Goal: Information Seeking & Learning: Find specific fact

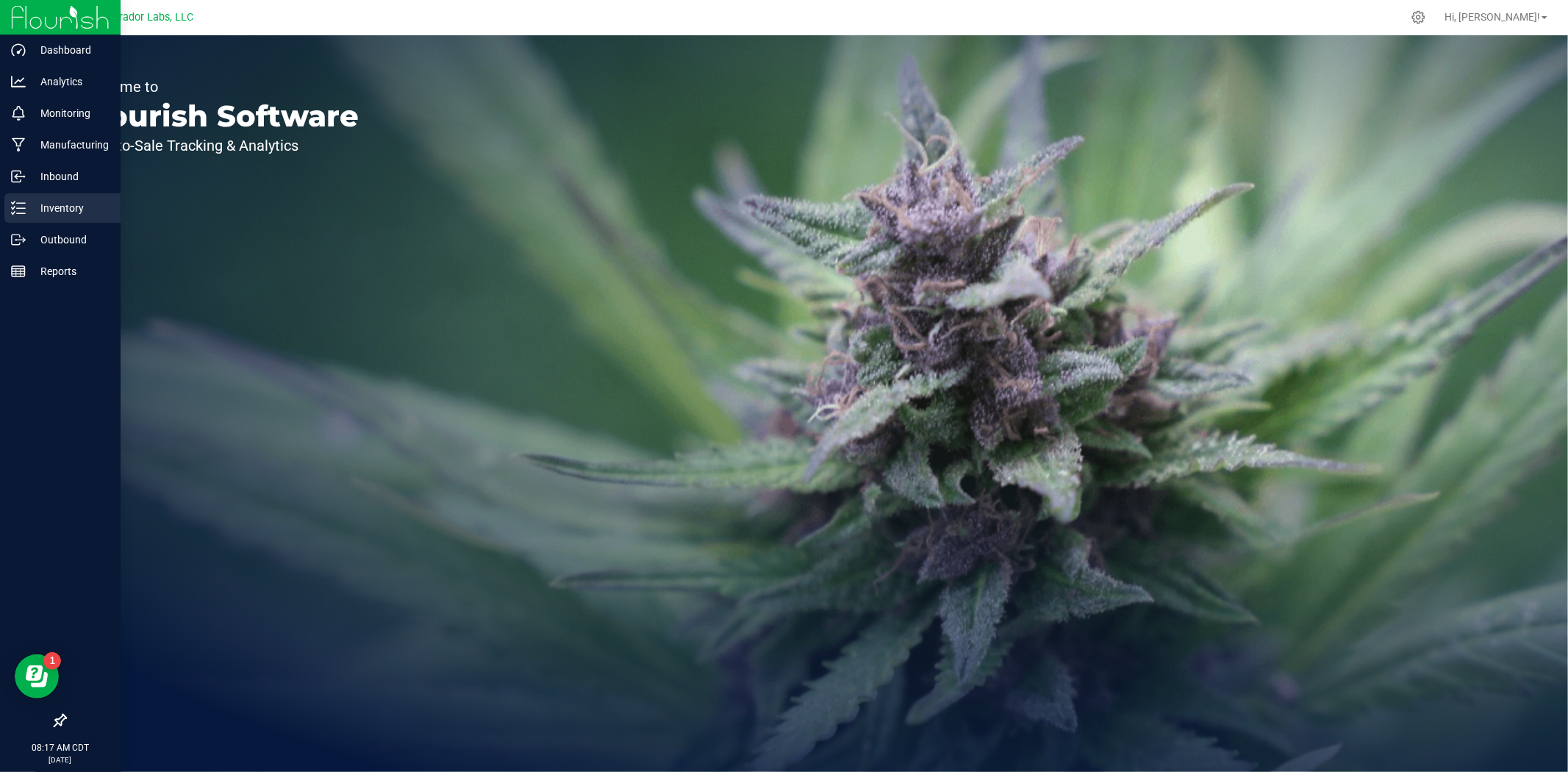
click at [32, 210] on p "Inventory" at bounding box center [70, 207] width 89 height 17
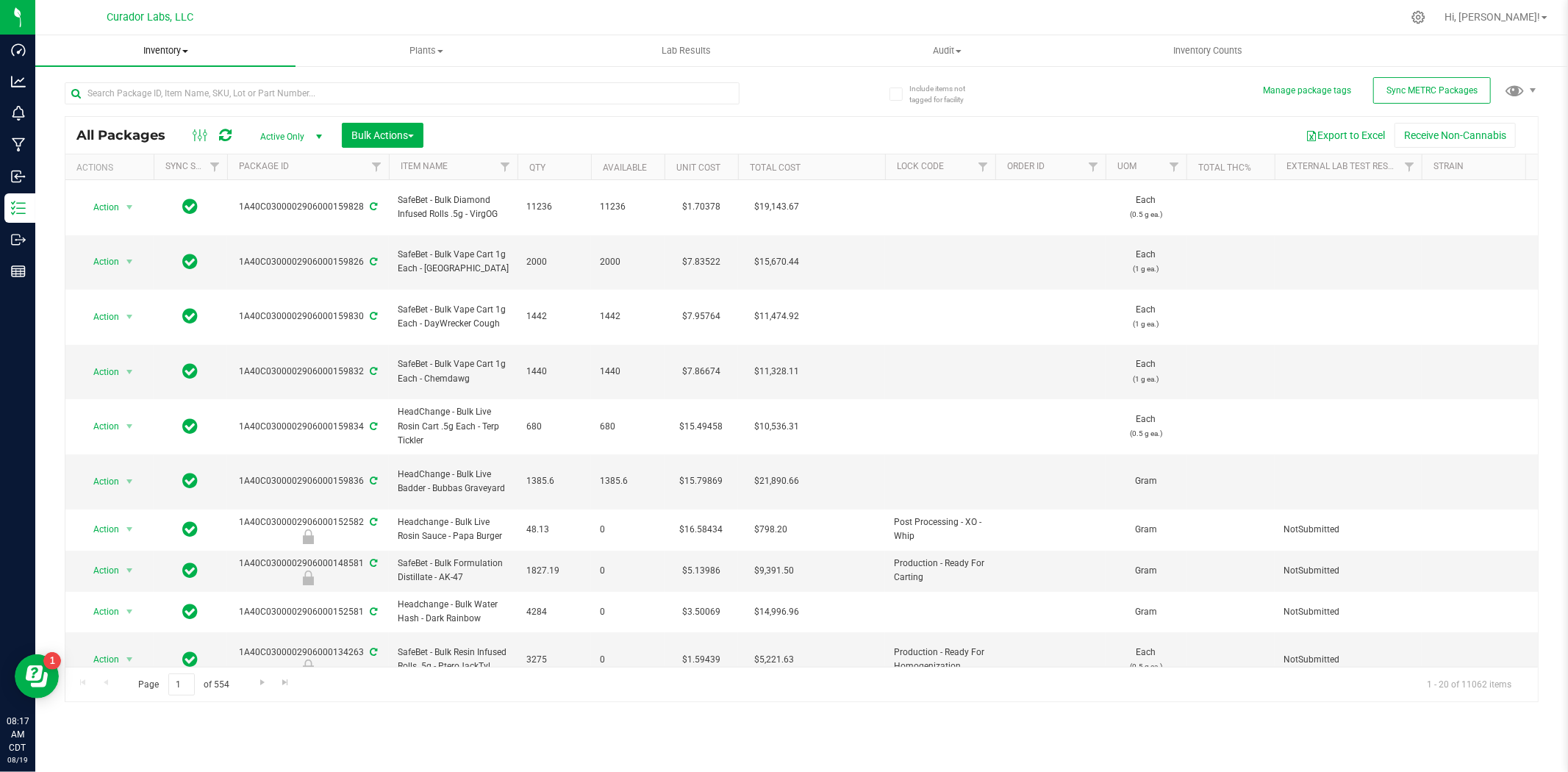
click at [179, 54] on span "Inventory" at bounding box center [166, 50] width 260 height 13
click at [135, 104] on li "All inventory" at bounding box center [166, 106] width 260 height 17
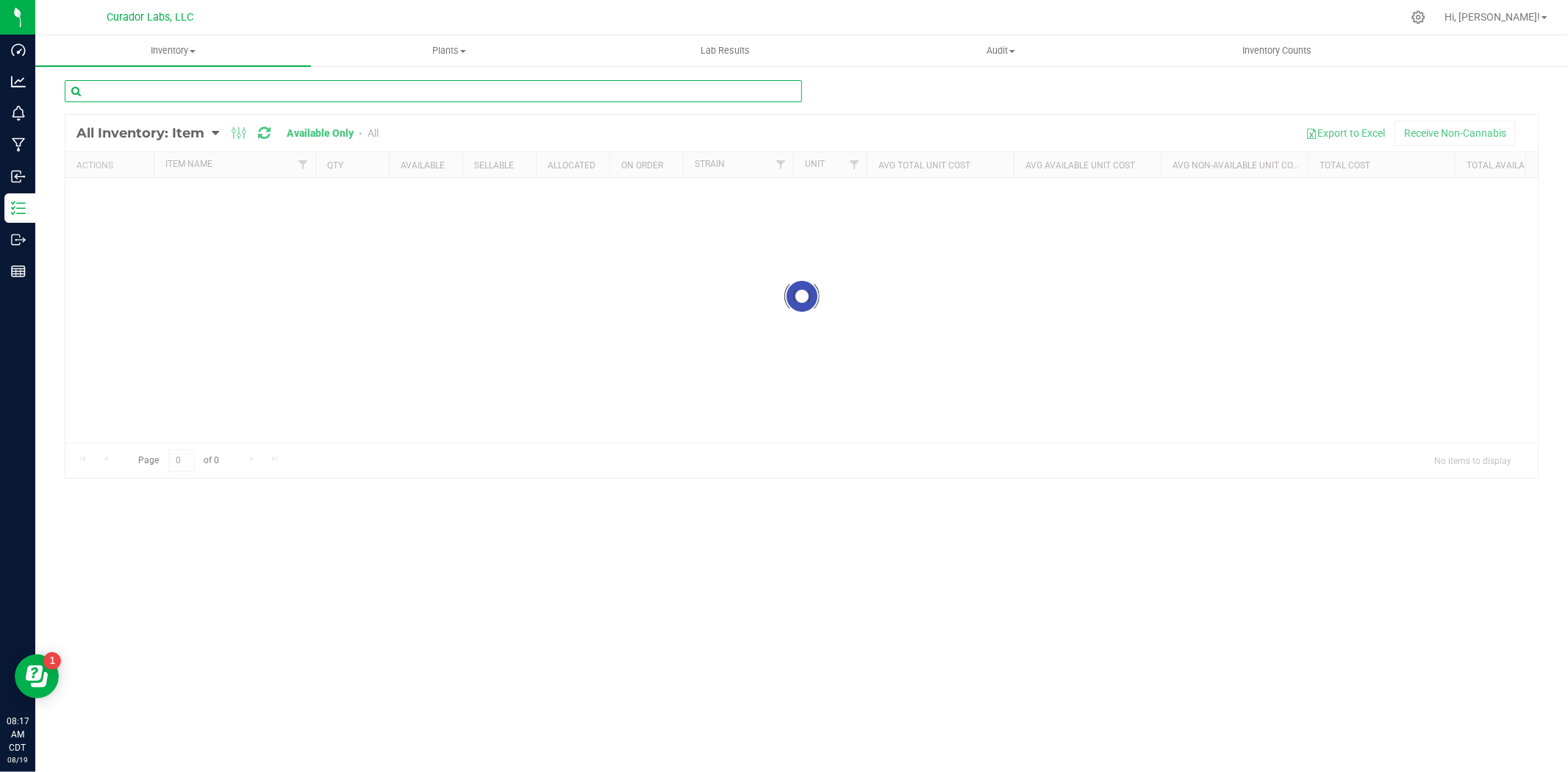
click at [169, 89] on input "text" at bounding box center [433, 91] width 737 height 22
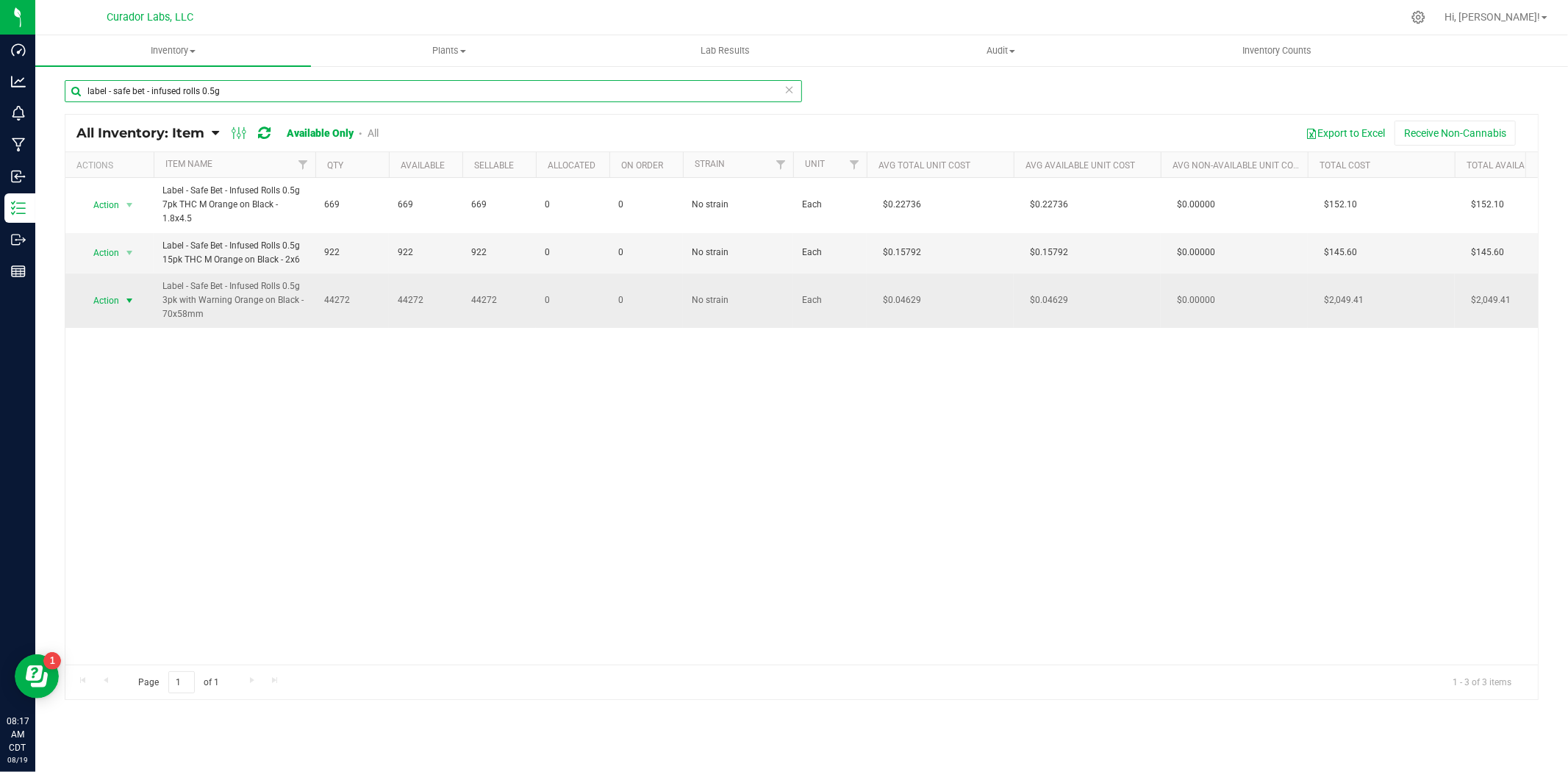
type input "label - safe bet - infused rolls 0.5g"
click at [125, 300] on span "select" at bounding box center [129, 300] width 12 height 12
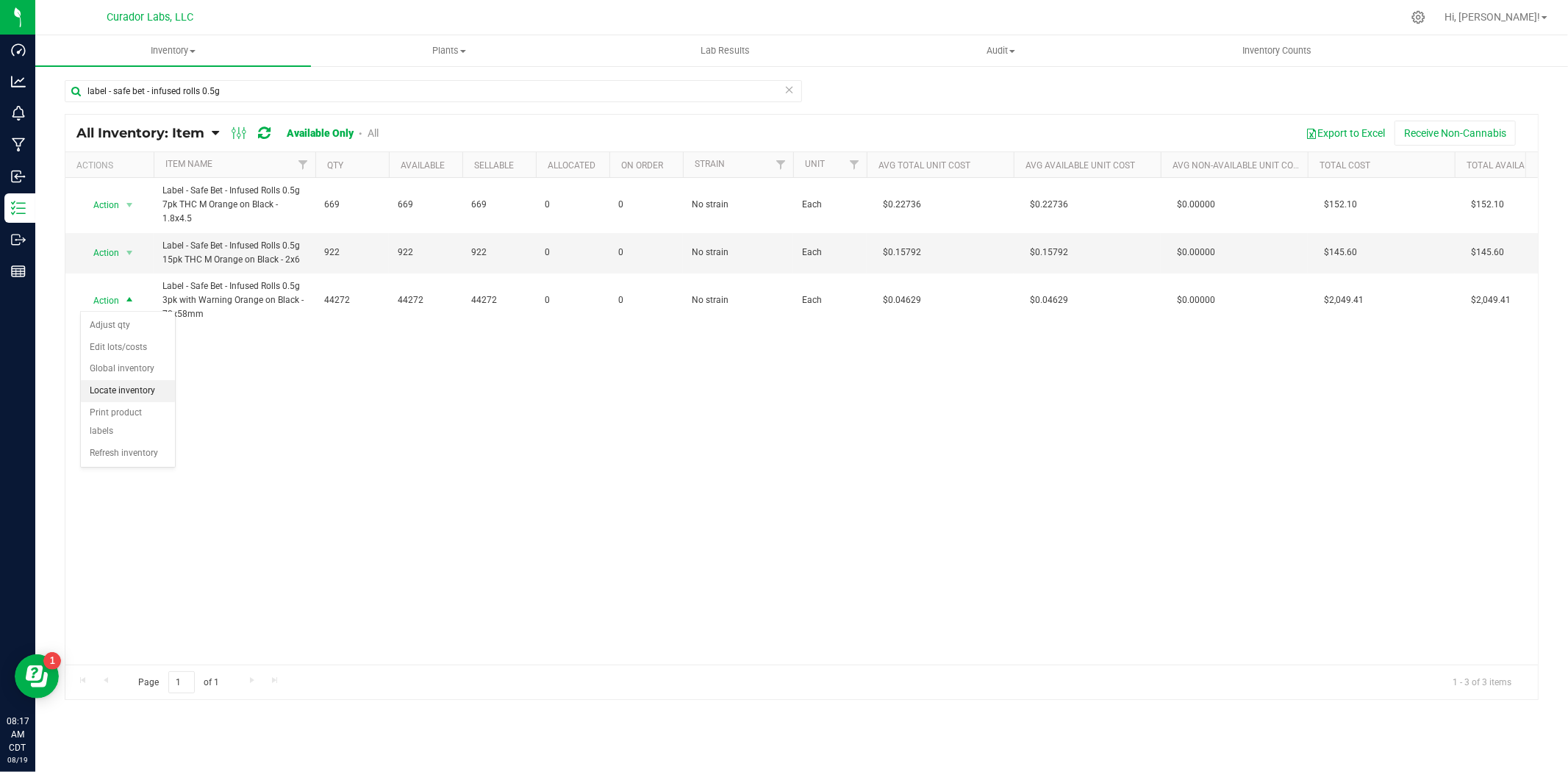
click at [133, 388] on li "Locate inventory" at bounding box center [128, 391] width 94 height 22
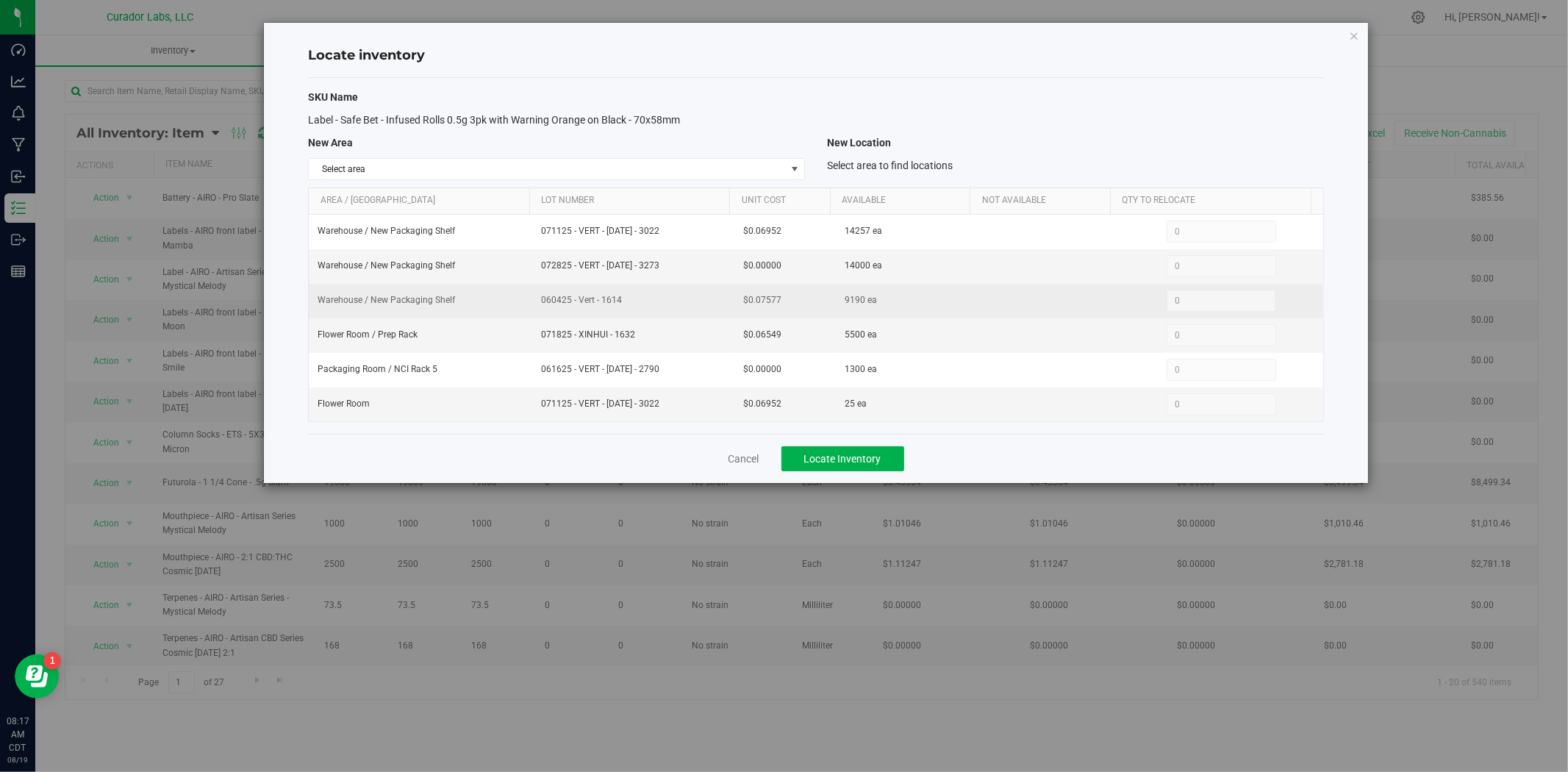
drag, startPoint x: 628, startPoint y: 301, endPoint x: 527, endPoint y: 304, distance: 101.0
click at [527, 304] on tr "Warehouse / New Packaging Shelf 060425 - Vert - 1614 $0.07577 9190 ea 0 0" at bounding box center [816, 301] width 1015 height 35
copy tr "060425 - Vert - 1614"
